Goal: Check status: Check status

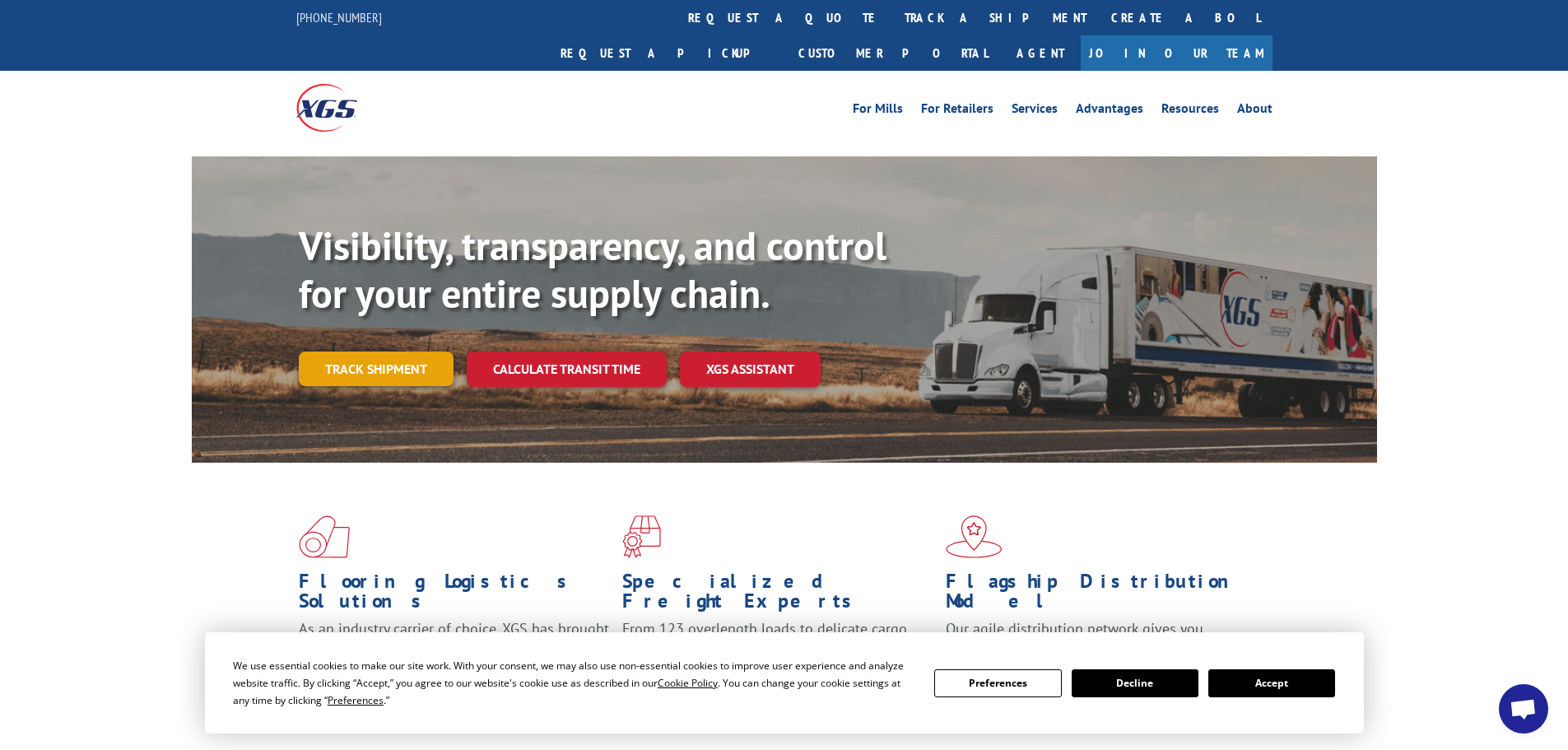
click at [388, 352] on link "Track shipment" at bounding box center [375, 369] width 154 height 35
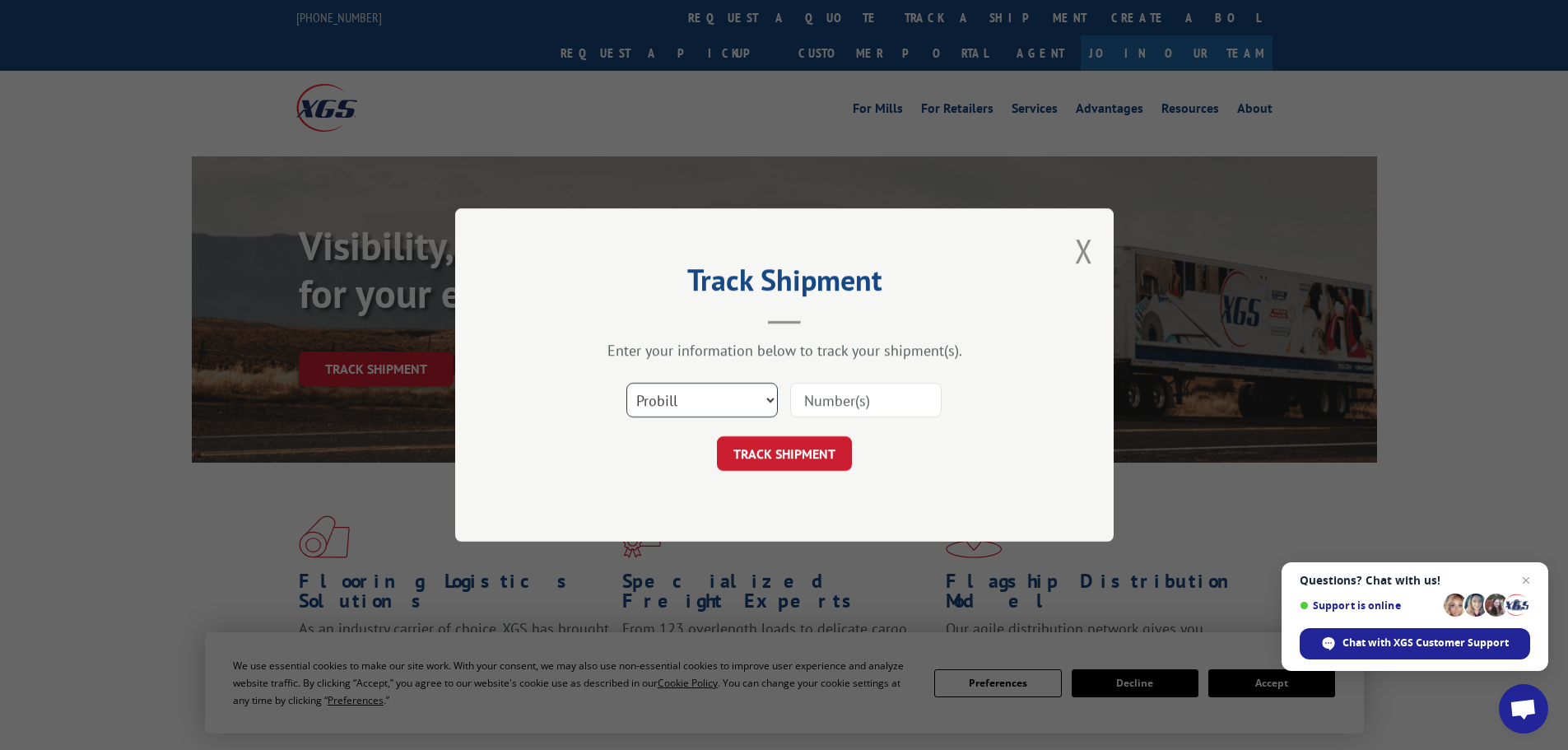
click at [773, 397] on select "Select category... Probill BOL PO" at bounding box center [702, 399] width 151 height 35
select select "bol"
click at [626, 382] on select "Select category... Probill BOL PO" at bounding box center [702, 399] width 151 height 35
paste input "6014629"
type input "6014629"
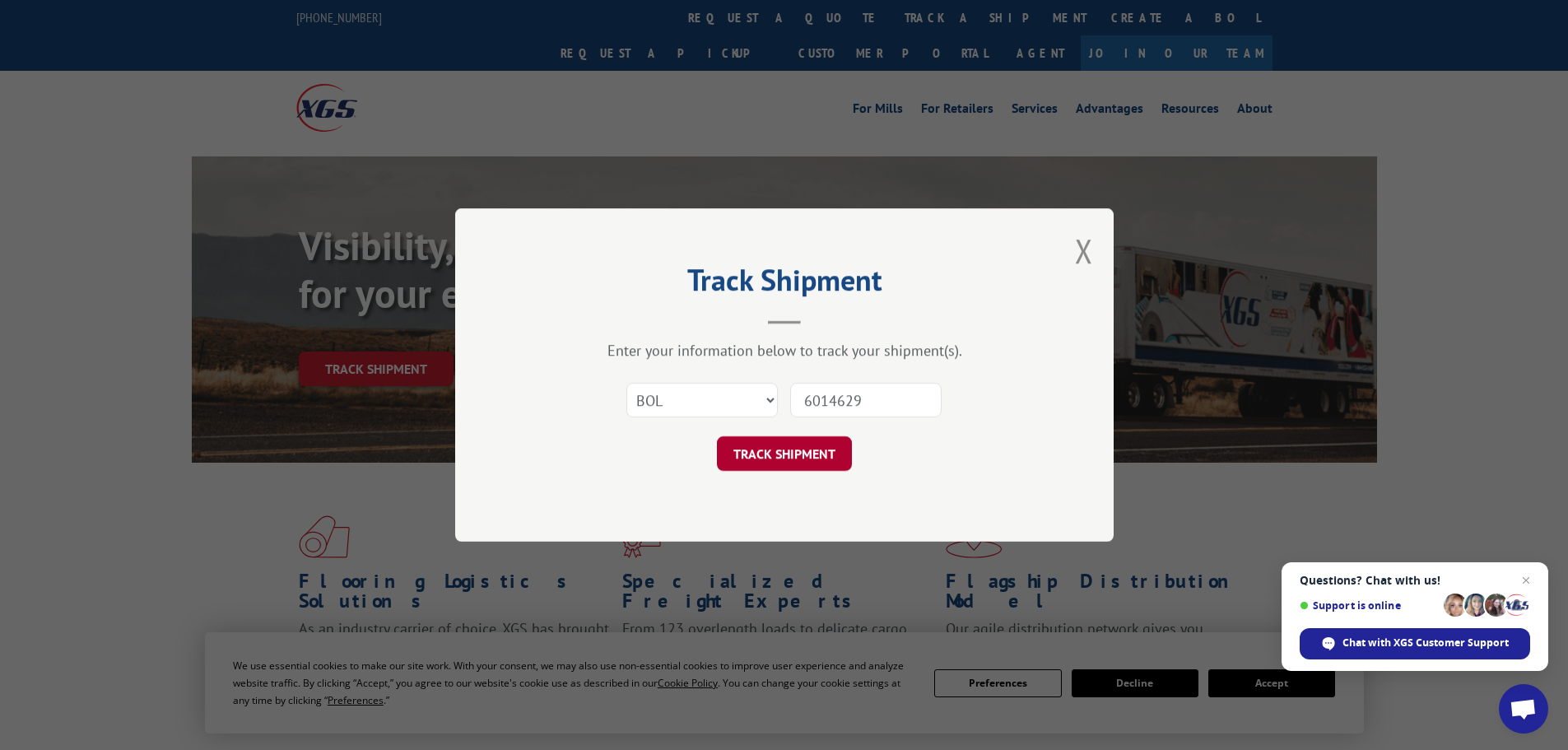
click at [766, 453] on button "TRACK SHIPMENT" at bounding box center [784, 453] width 135 height 35
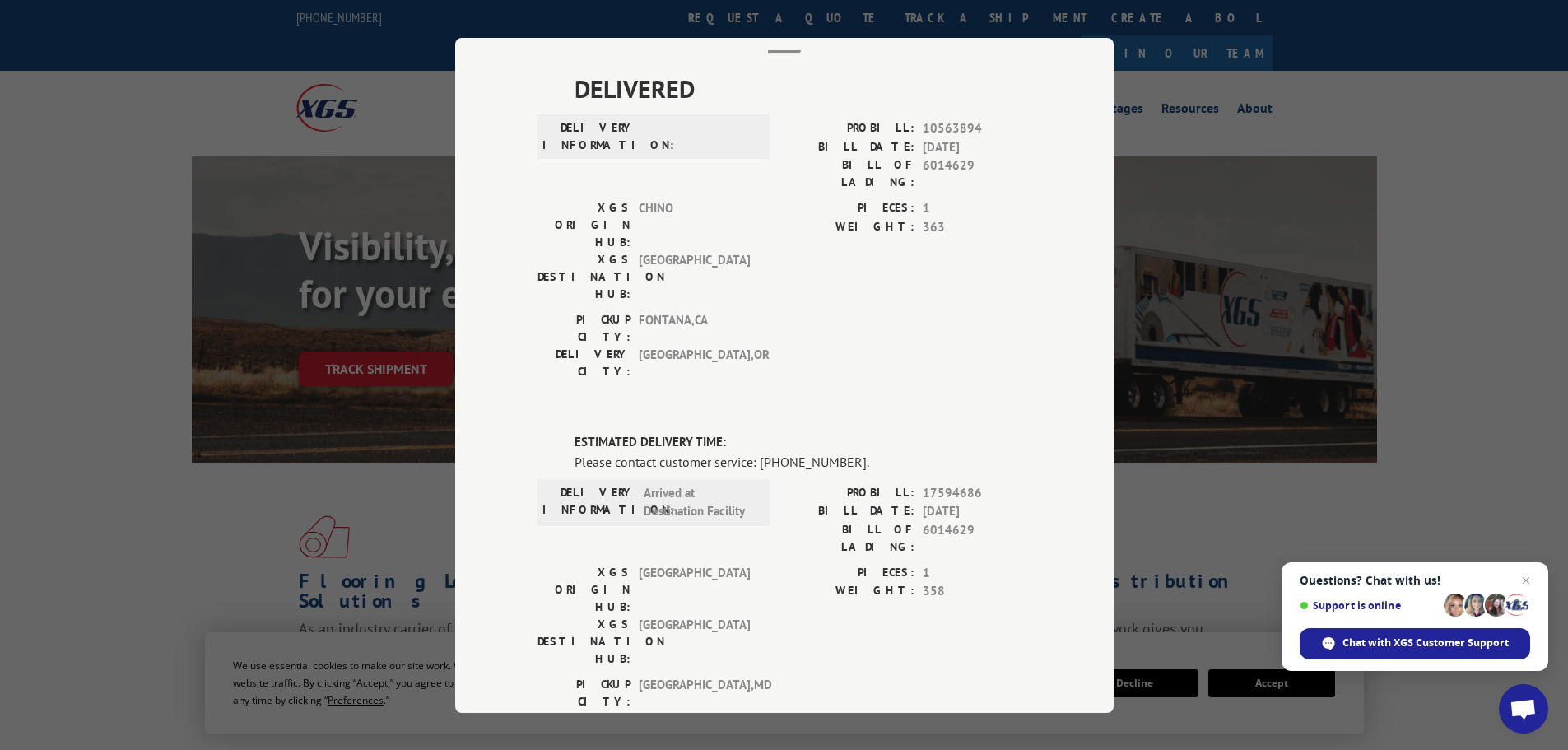
scroll to position [51, 0]
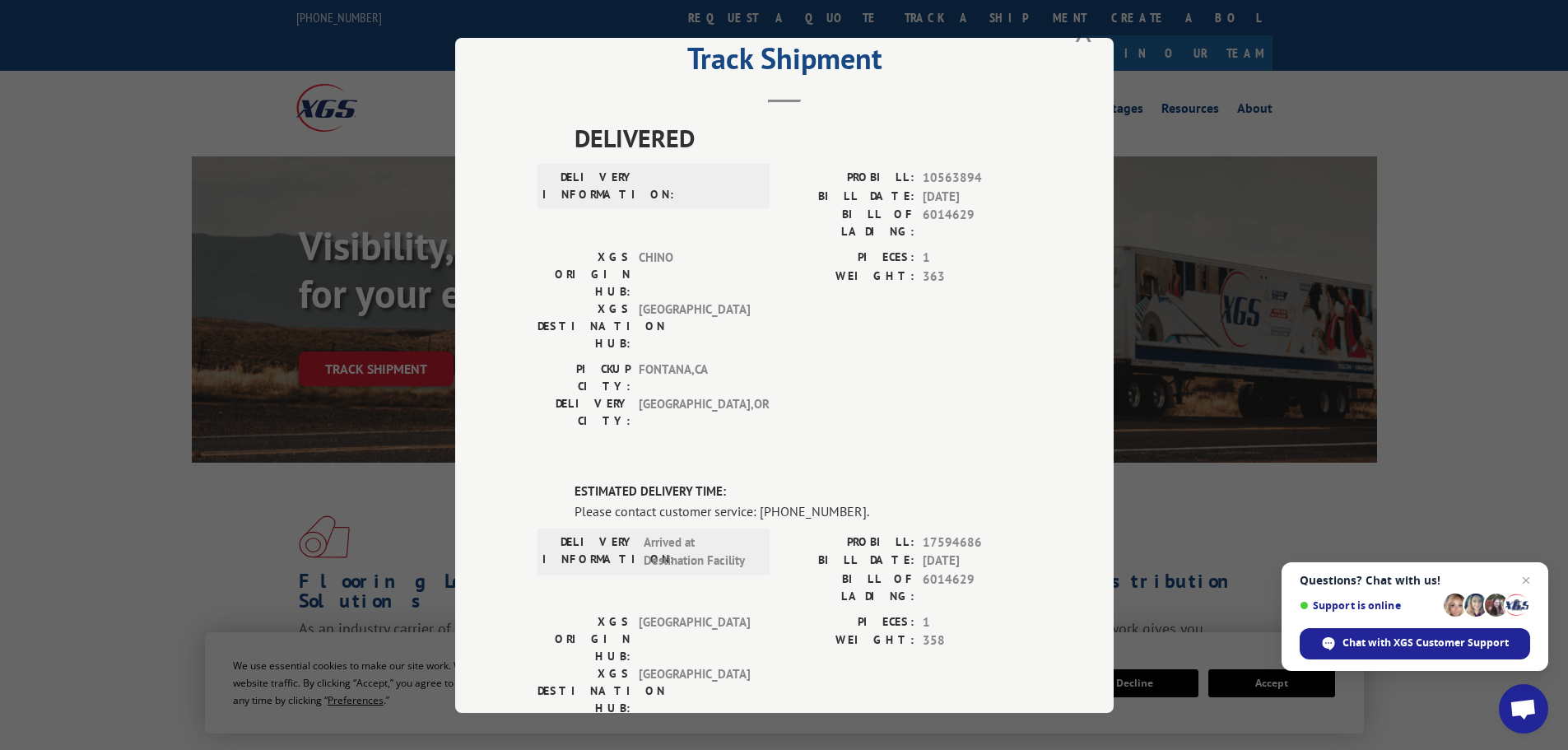
click at [1080, 37] on div "Track Shipment DELIVERED DELIVERY INFORMATION: PROBILL: 10563894 BILL DATE: [DA…" at bounding box center [784, 375] width 1568 height 750
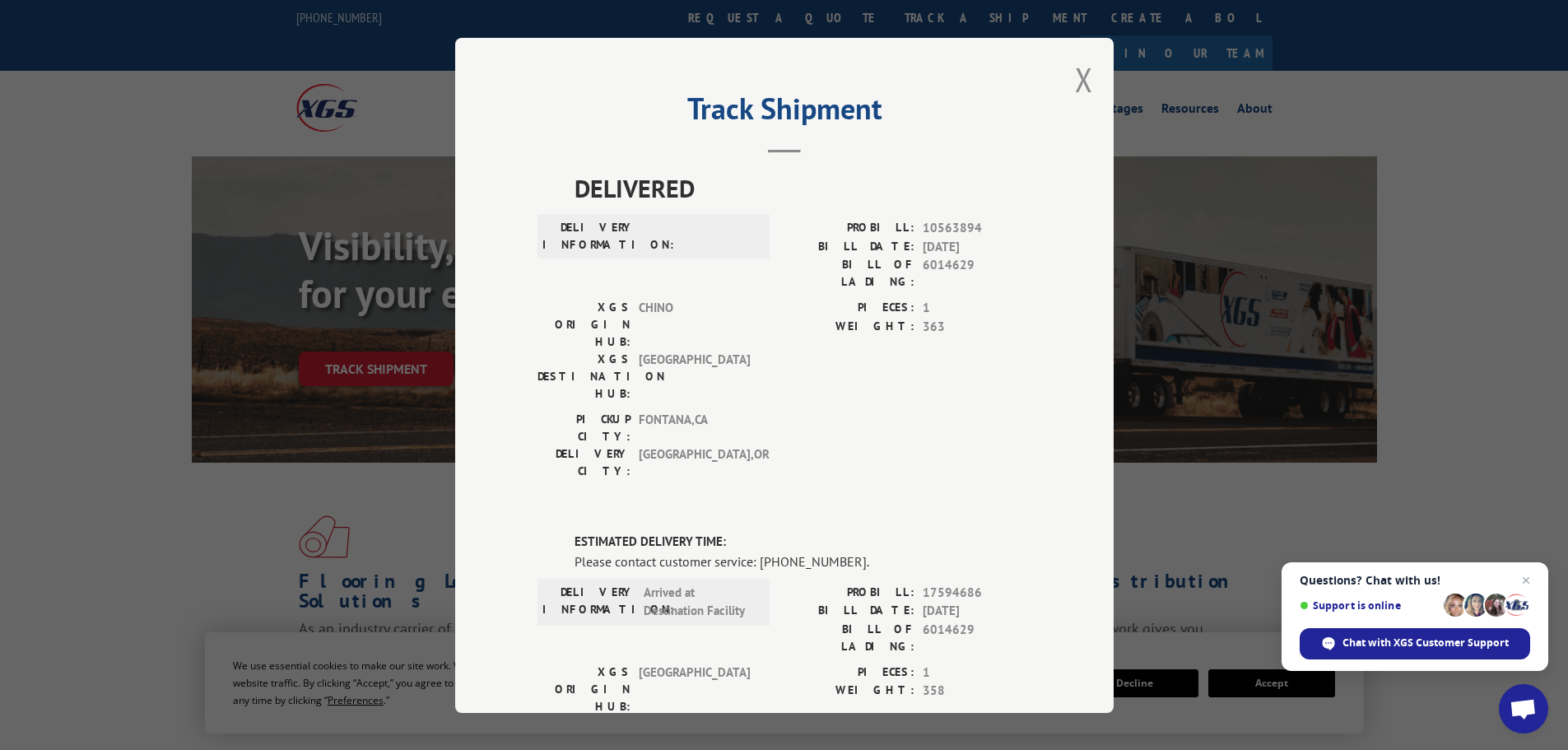
scroll to position [0, 0]
click at [1080, 76] on button "Close modal" at bounding box center [1084, 81] width 18 height 44
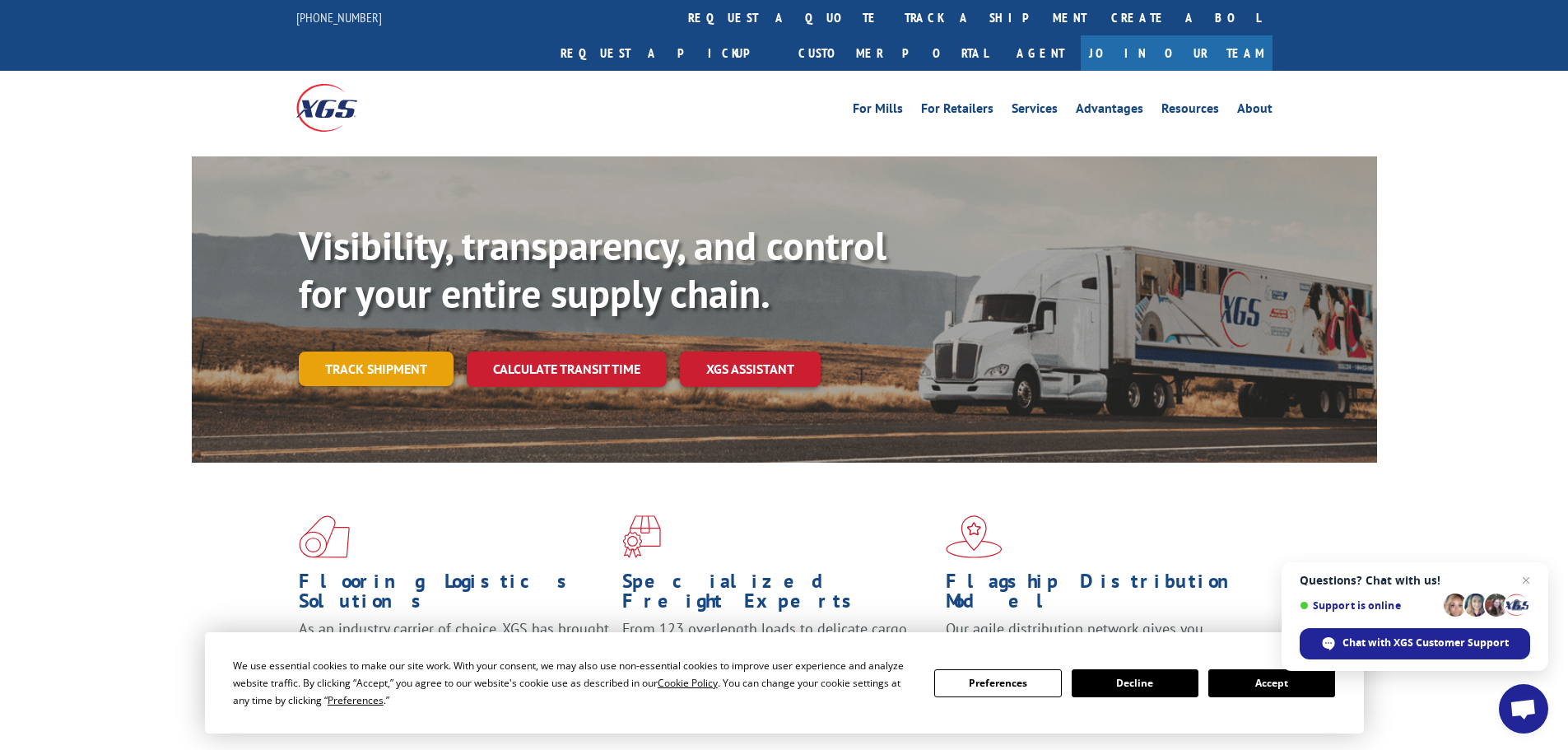
click at [387, 352] on link "Track shipment" at bounding box center [375, 369] width 154 height 35
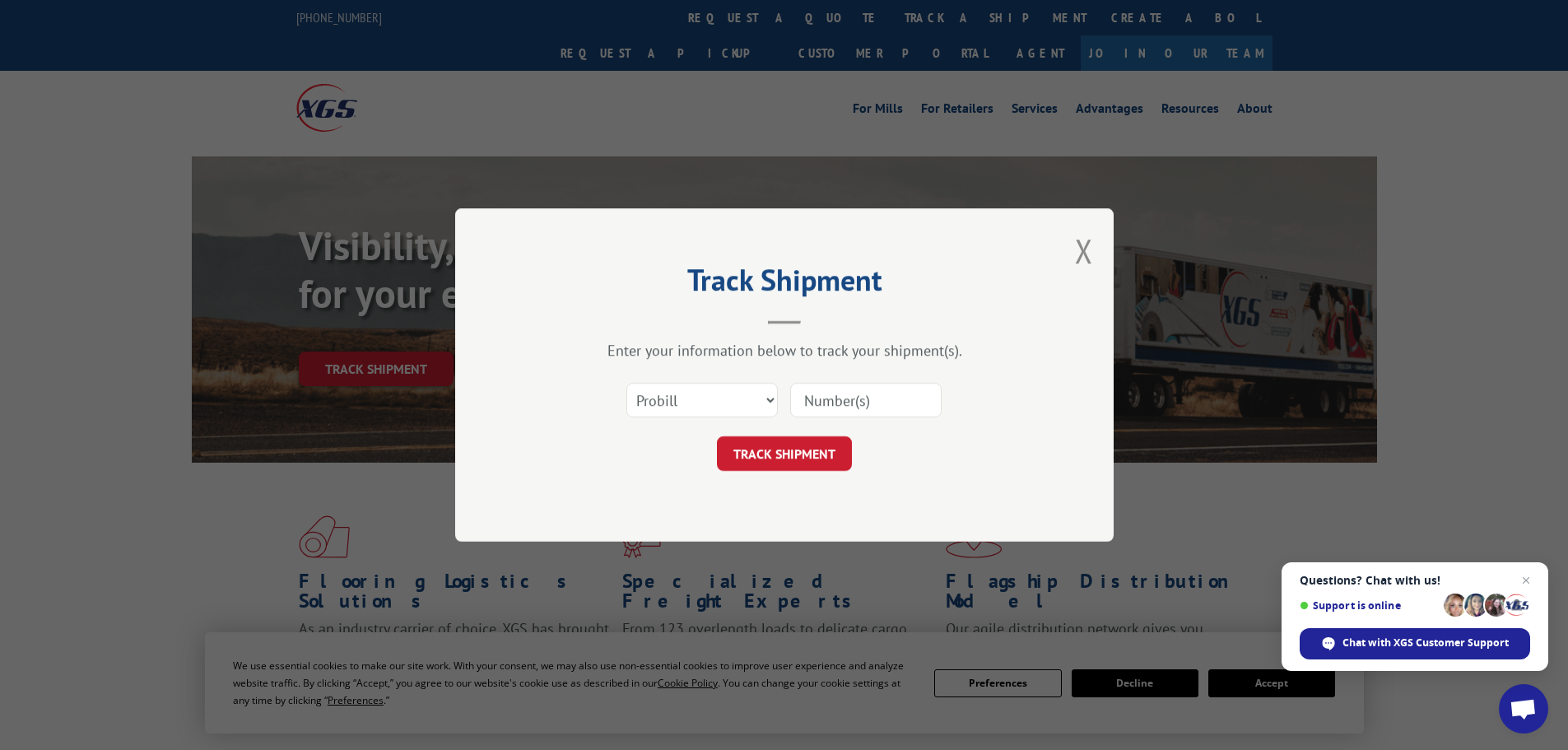
paste input "17594686"
type input "17594686"
click at [805, 444] on button "TRACK SHIPMENT" at bounding box center [784, 453] width 135 height 35
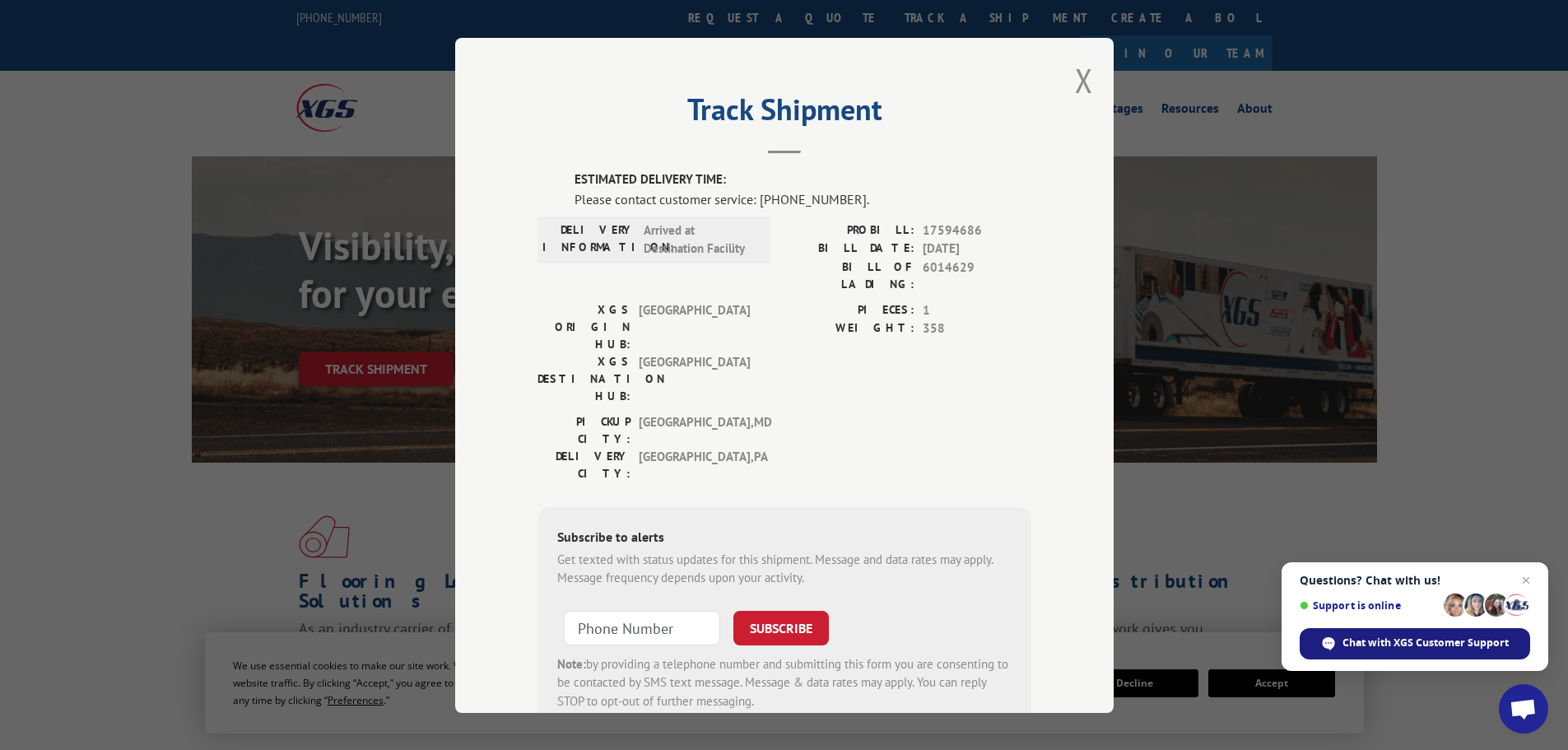
click at [1364, 640] on span "Chat with XGS Customer Support" at bounding box center [1425, 642] width 166 height 15
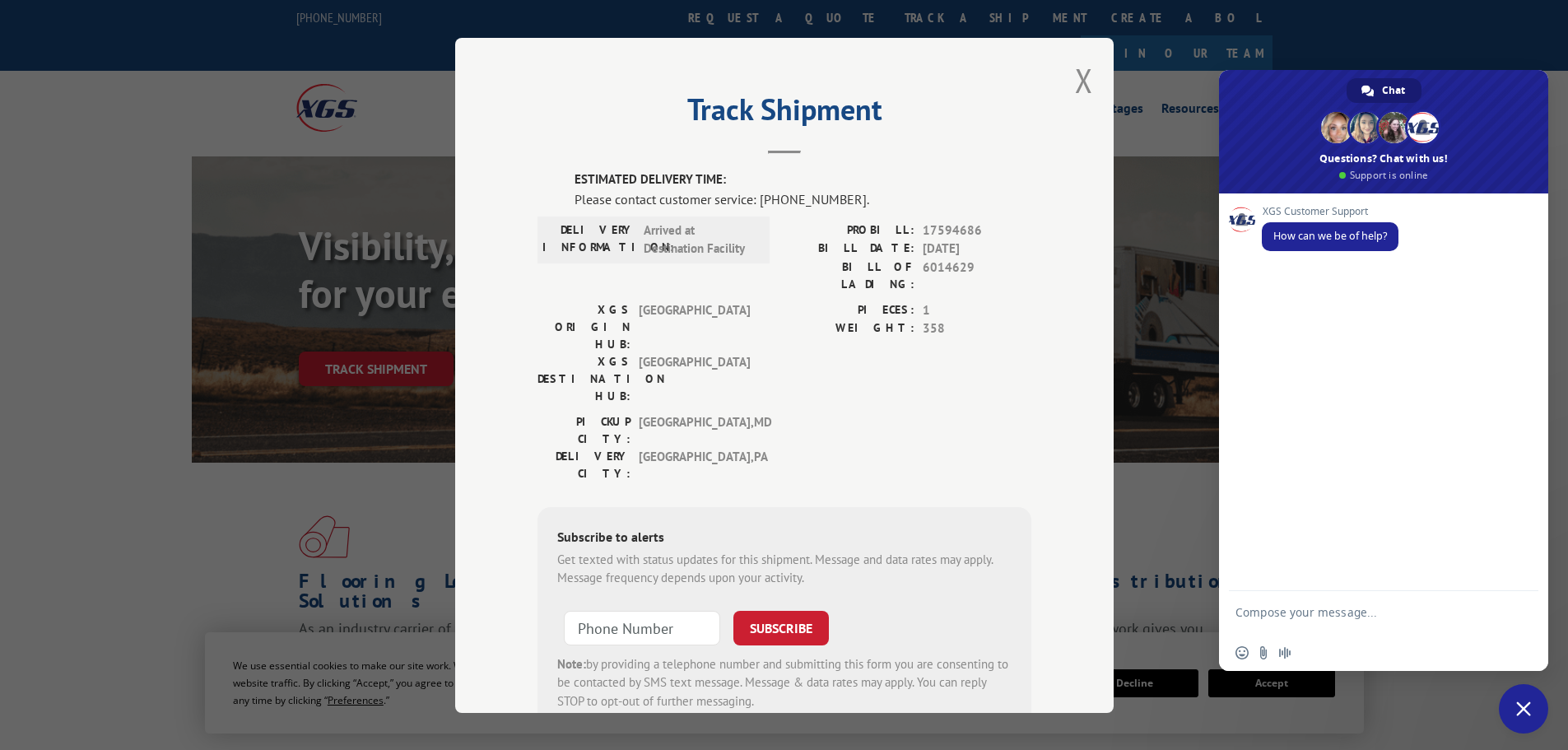
click at [1258, 254] on div "XGS Customer Support How can we be of help?" at bounding box center [1383, 391] width 330 height 397
click at [1301, 240] on span "How can we be of help?" at bounding box center [1330, 236] width 113 height 14
click at [1260, 263] on div "XGS Customer Support How can we be of help?" at bounding box center [1383, 391] width 330 height 397
type textarea "when will carpet BOL 6014629 be delivered to installer in [GEOGRAPHIC_DATA]"
click at [1519, 709] on span "Close chat" at bounding box center [1523, 708] width 15 height 15
